Goal: Transaction & Acquisition: Subscribe to service/newsletter

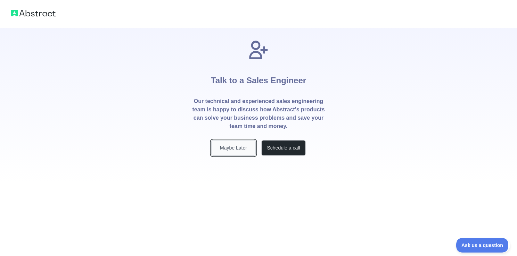
click at [240, 147] on button "Maybe Later" at bounding box center [233, 148] width 44 height 16
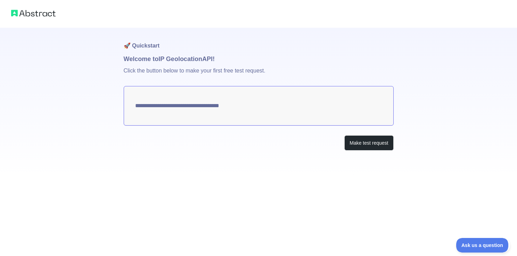
type textarea "**********"
click at [351, 140] on button "Make test request" at bounding box center [368, 143] width 49 height 16
